Goal: Entertainment & Leisure: Consume media (video, audio)

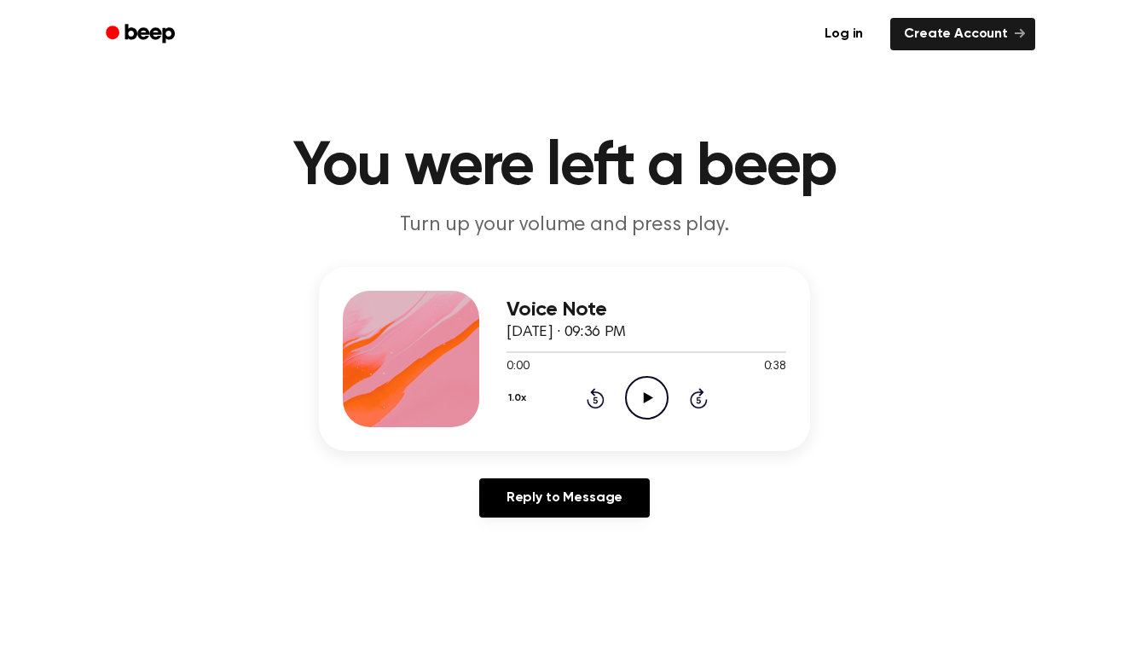
click at [635, 385] on icon "Play Audio" at bounding box center [646, 397] width 43 height 43
click at [594, 398] on icon "Rewind 5 seconds" at bounding box center [595, 398] width 19 height 22
click at [588, 393] on icon "Rewind 5 seconds" at bounding box center [595, 398] width 19 height 22
click at [628, 396] on icon "Play Audio" at bounding box center [646, 397] width 43 height 43
click at [594, 407] on icon at bounding box center [596, 398] width 18 height 20
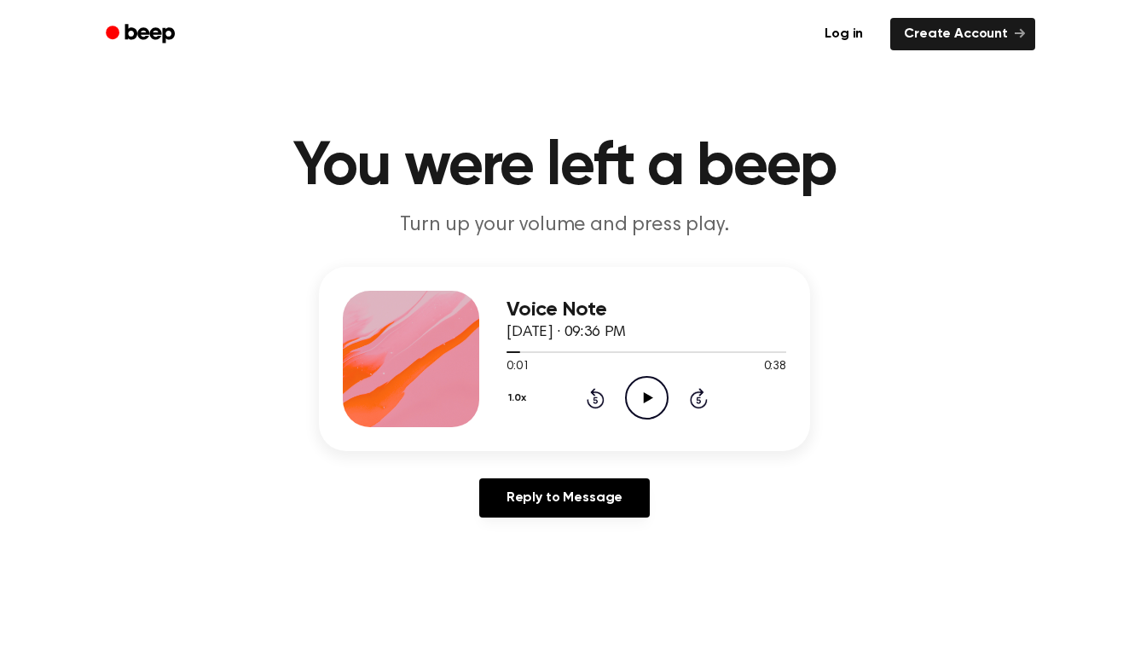
click at [645, 389] on icon "Play Audio" at bounding box center [646, 397] width 43 height 43
click at [645, 389] on icon "Pause Audio" at bounding box center [646, 397] width 43 height 43
click at [644, 397] on icon "Play Audio" at bounding box center [646, 397] width 43 height 43
click at [639, 396] on icon "Pause Audio" at bounding box center [646, 397] width 43 height 43
click at [596, 395] on icon "Rewind 5 seconds" at bounding box center [595, 398] width 19 height 22
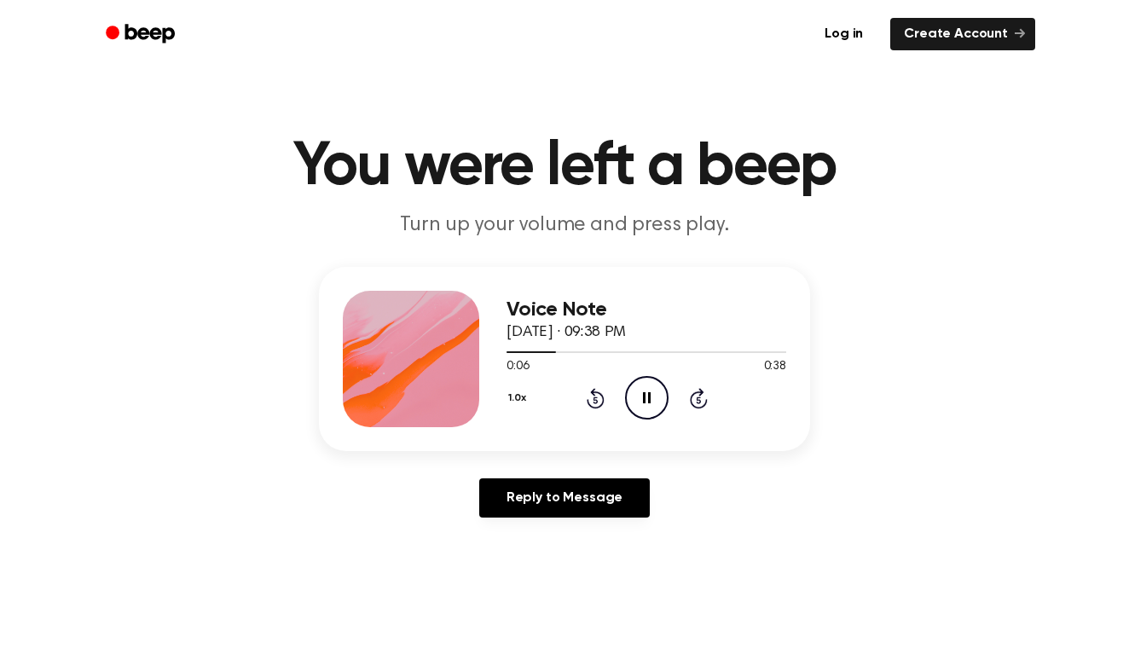
click at [634, 393] on icon "Pause Audio" at bounding box center [646, 397] width 43 height 43
click at [638, 402] on icon "Play Audio" at bounding box center [646, 397] width 43 height 43
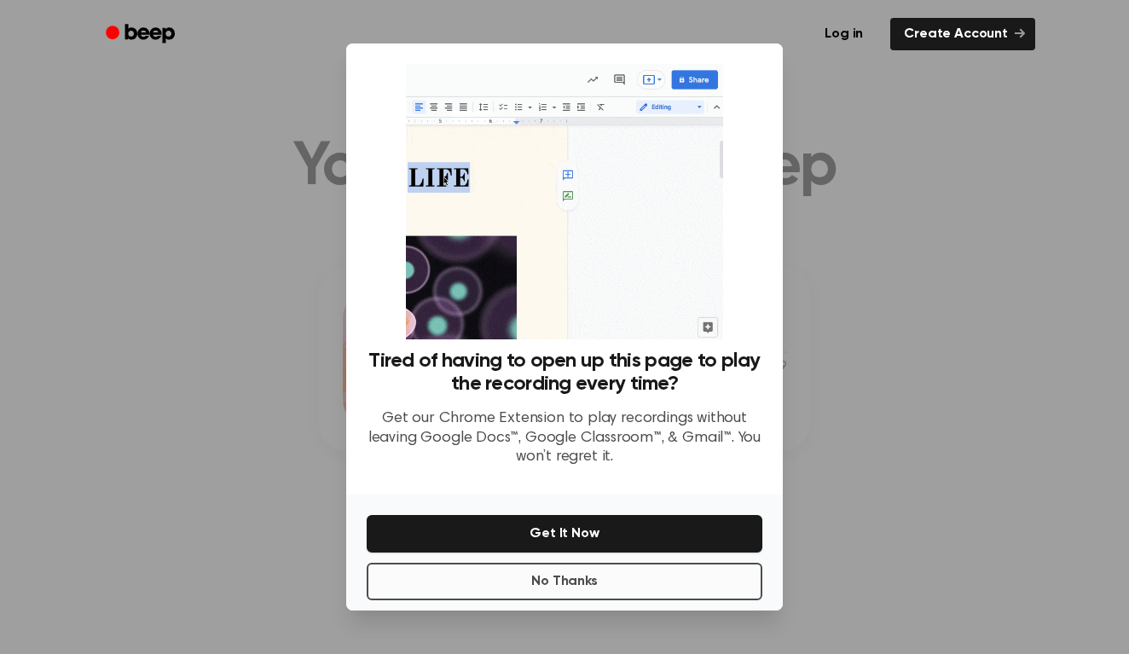
click at [567, 576] on button "No Thanks" at bounding box center [565, 582] width 396 height 38
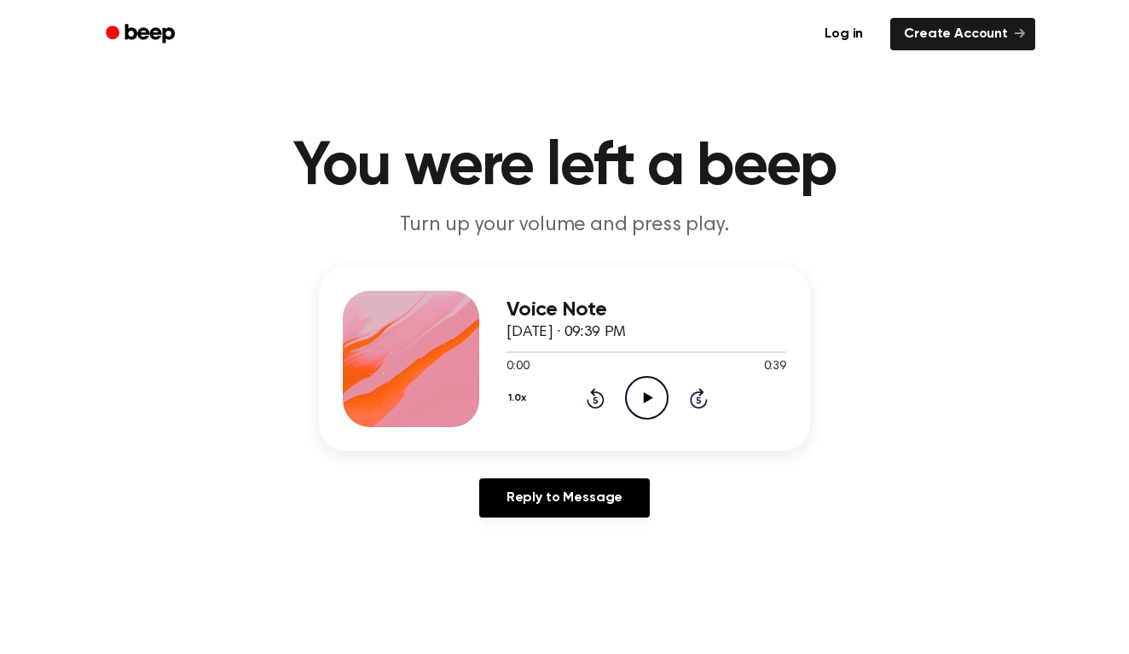
click at [649, 400] on icon at bounding box center [647, 397] width 9 height 11
click at [649, 400] on icon at bounding box center [647, 397] width 8 height 11
click at [602, 392] on icon "Rewind 5 seconds" at bounding box center [595, 398] width 19 height 22
click at [646, 391] on icon "Pause Audio" at bounding box center [646, 397] width 43 height 43
